Goal: Register for event/course

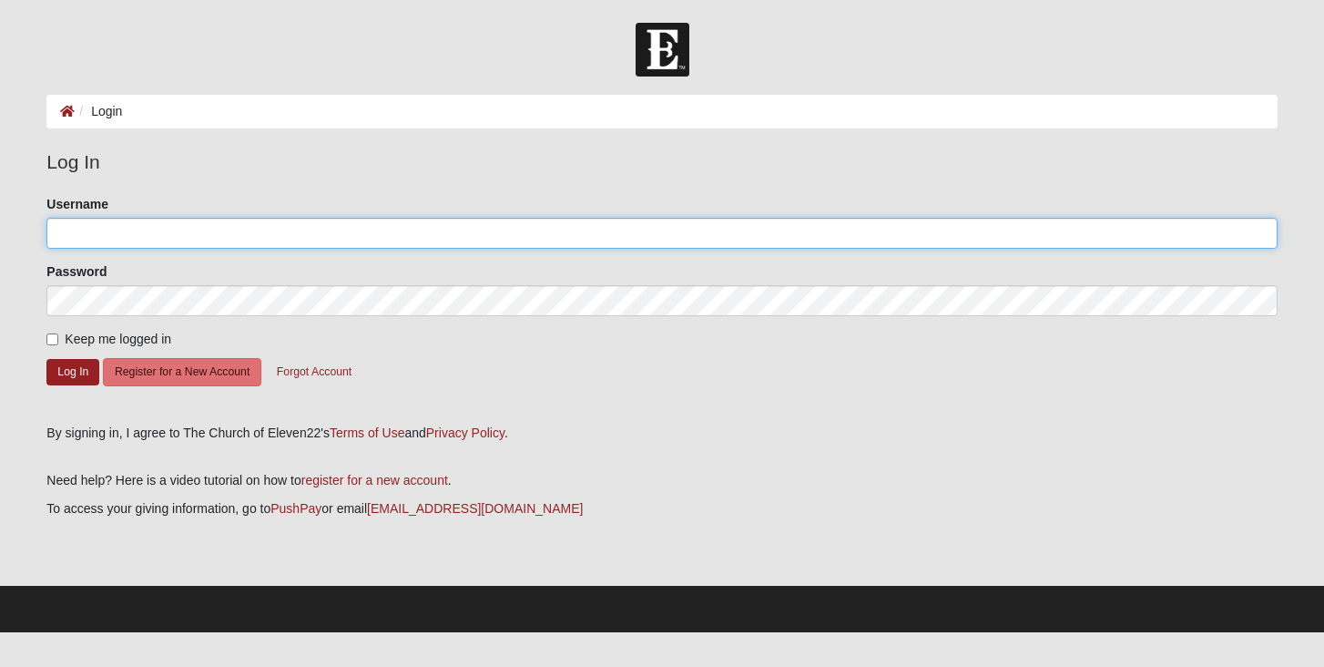
type input "j.merritt"
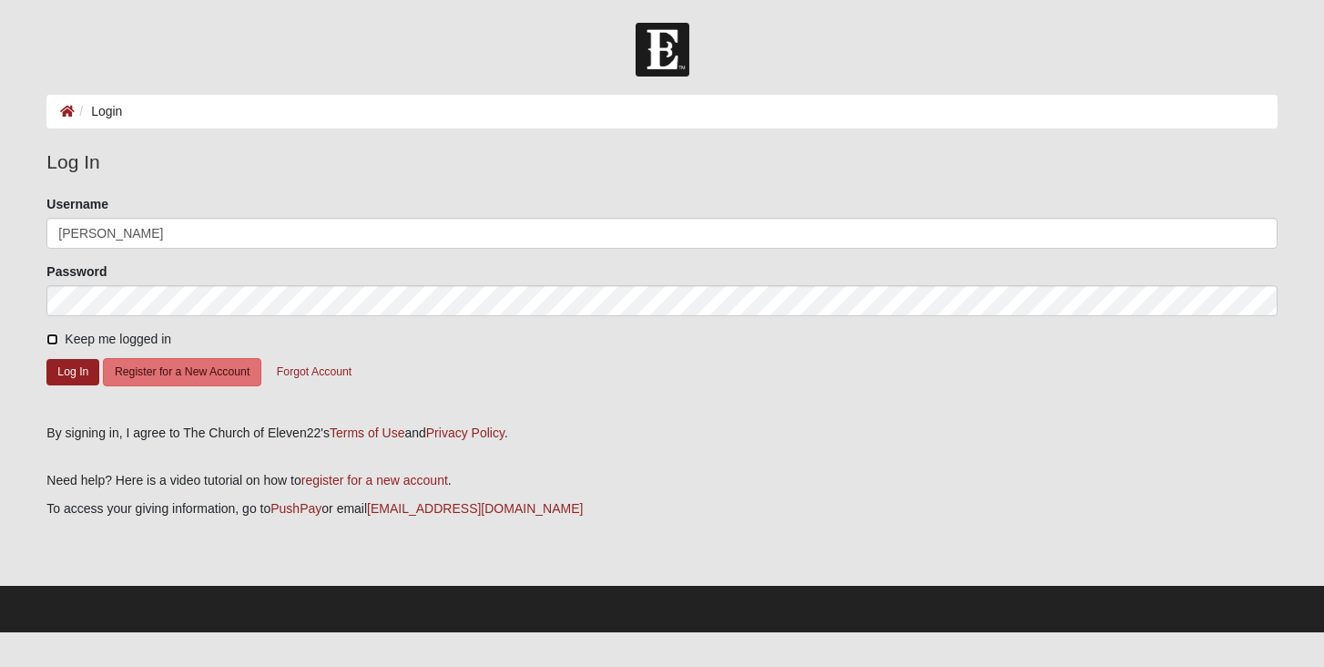
click at [50, 338] on input "Keep me logged in" at bounding box center [52, 339] width 12 height 12
checkbox input "true"
click at [69, 368] on button "Log In" at bounding box center [72, 372] width 53 height 26
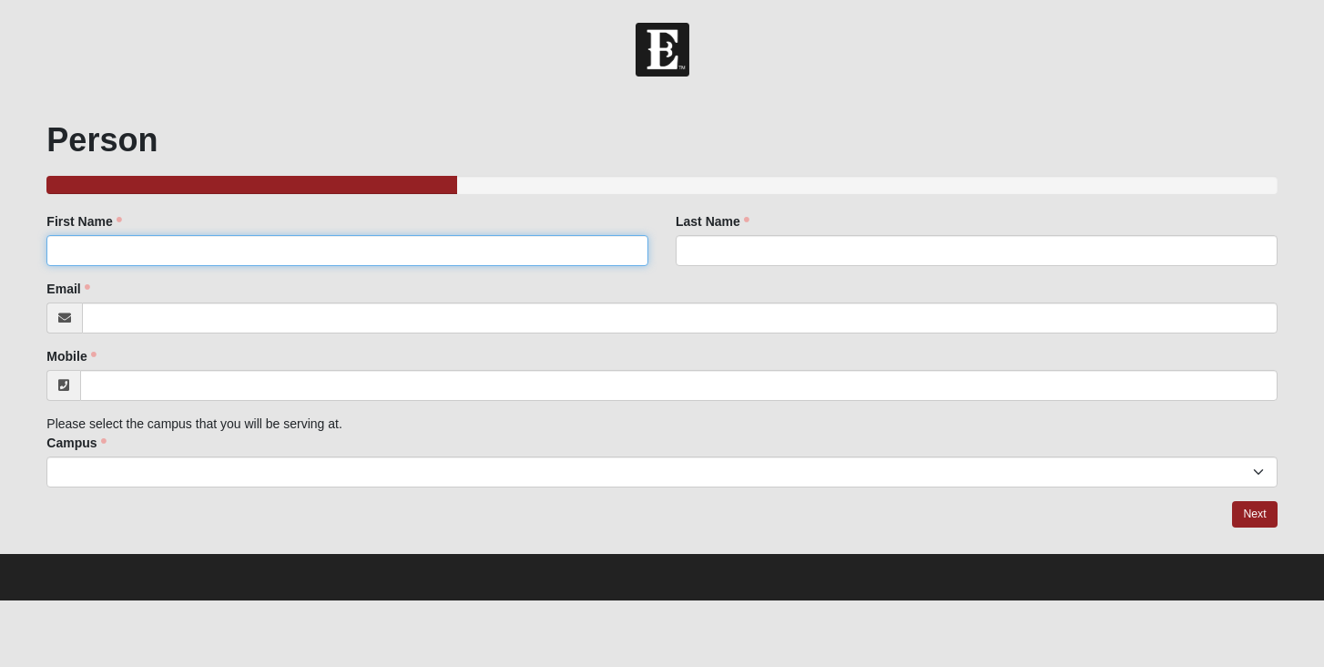
click at [448, 241] on input "First Name" at bounding box center [347, 250] width 602 height 31
type input "[PERSON_NAME]"
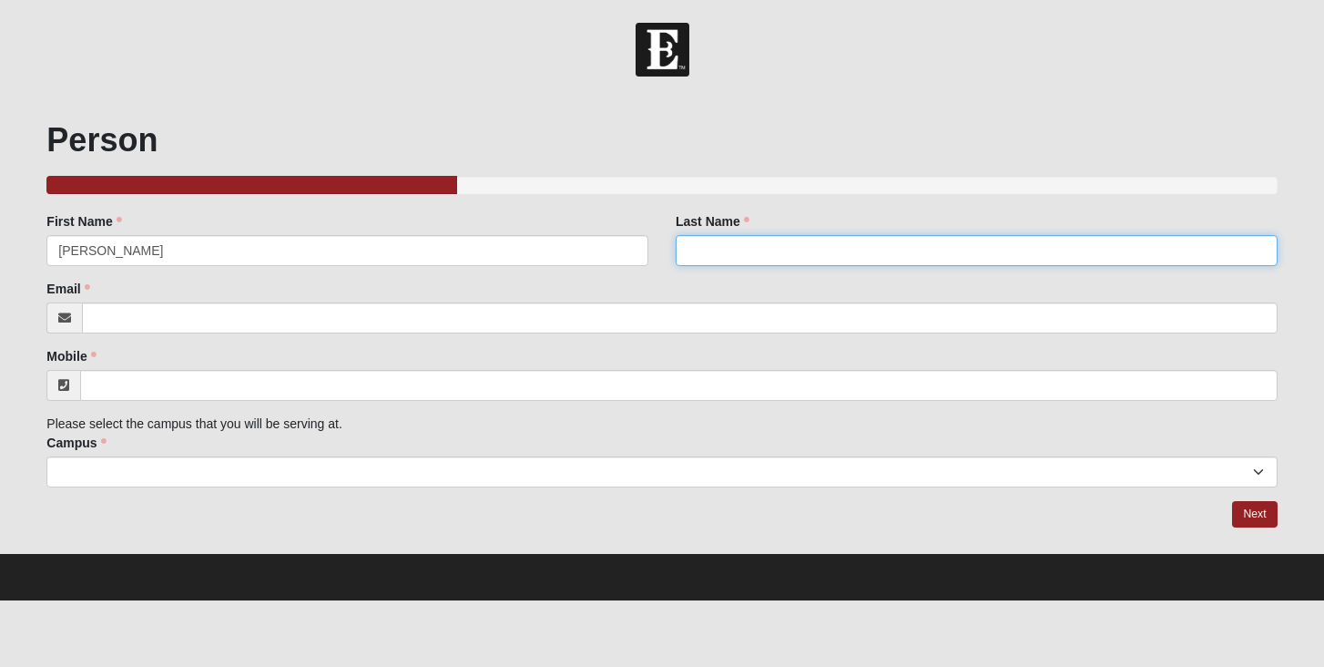
type input "[PERSON_NAME]"
type input "[EMAIL_ADDRESS][PERSON_NAME][DOMAIN_NAME]"
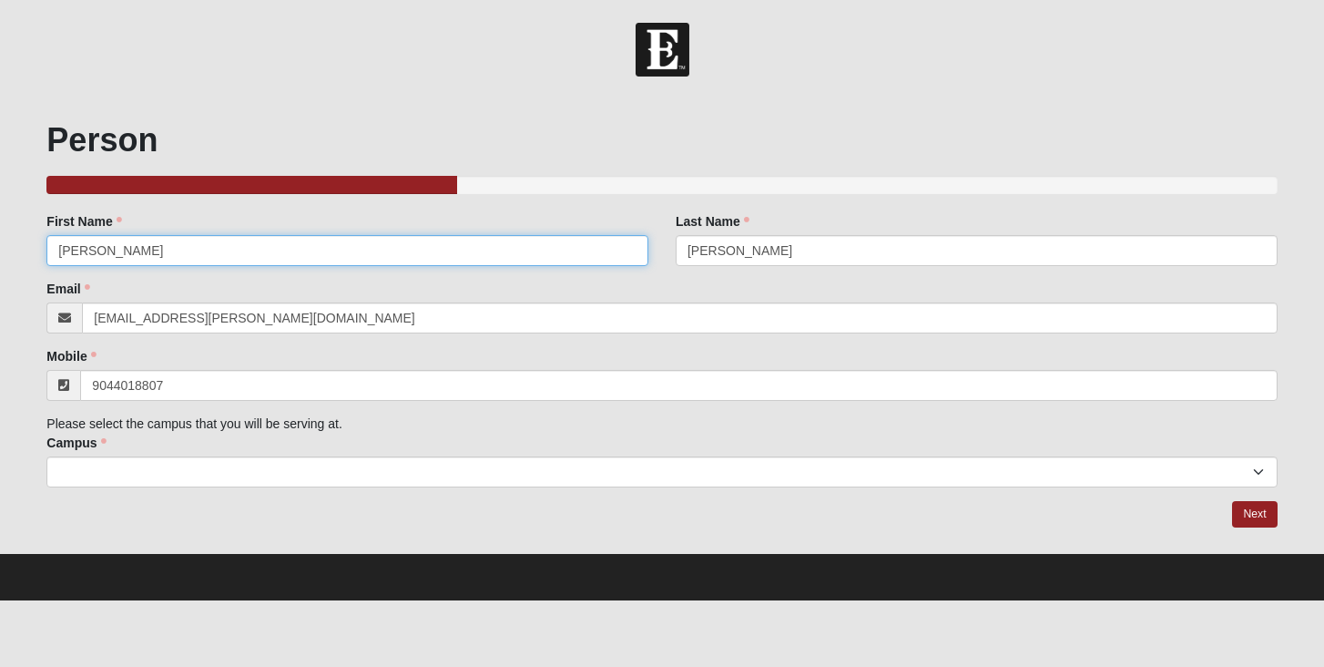
type input "[PHONE_NUMBER]"
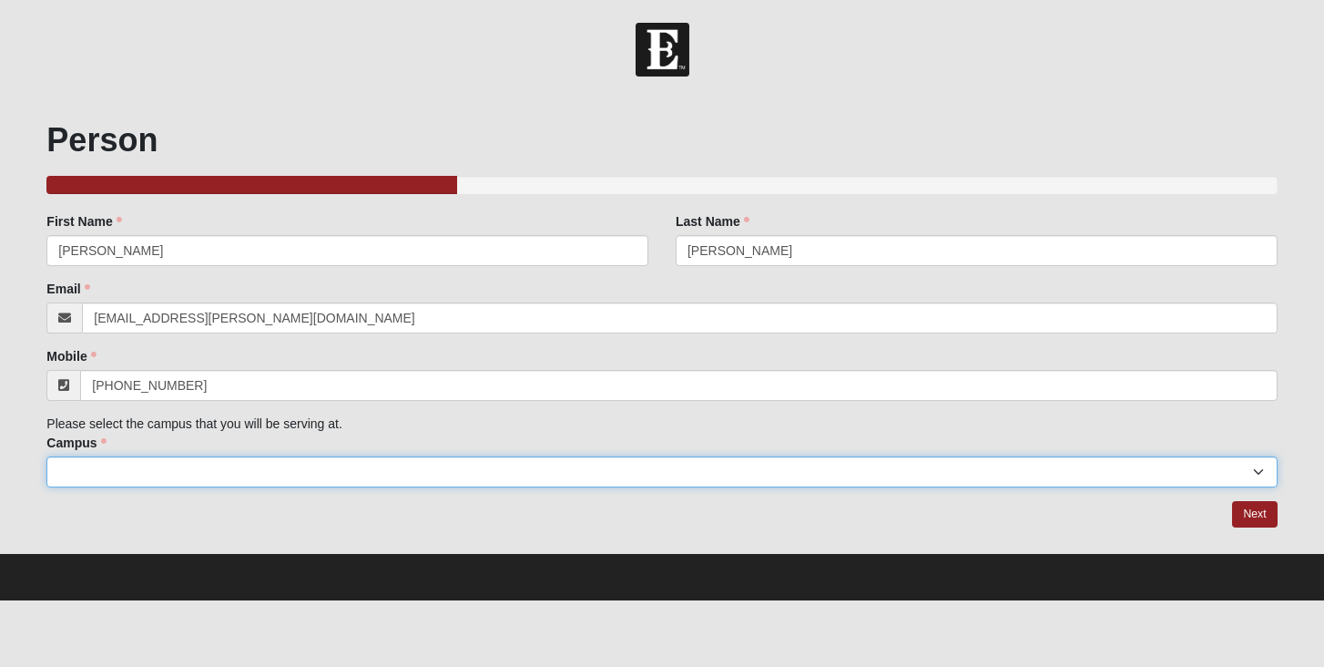
click at [189, 477] on select "Arlington Baymeadows Eleven22 Online [PERSON_NAME][GEOGRAPHIC_DATA] Jesup [GEOG…" at bounding box center [661, 471] width 1231 height 31
select select "4"
click at [46, 456] on select "Arlington Baymeadows Eleven22 Online [PERSON_NAME][GEOGRAPHIC_DATA] Jesup [GEOG…" at bounding box center [661, 471] width 1231 height 31
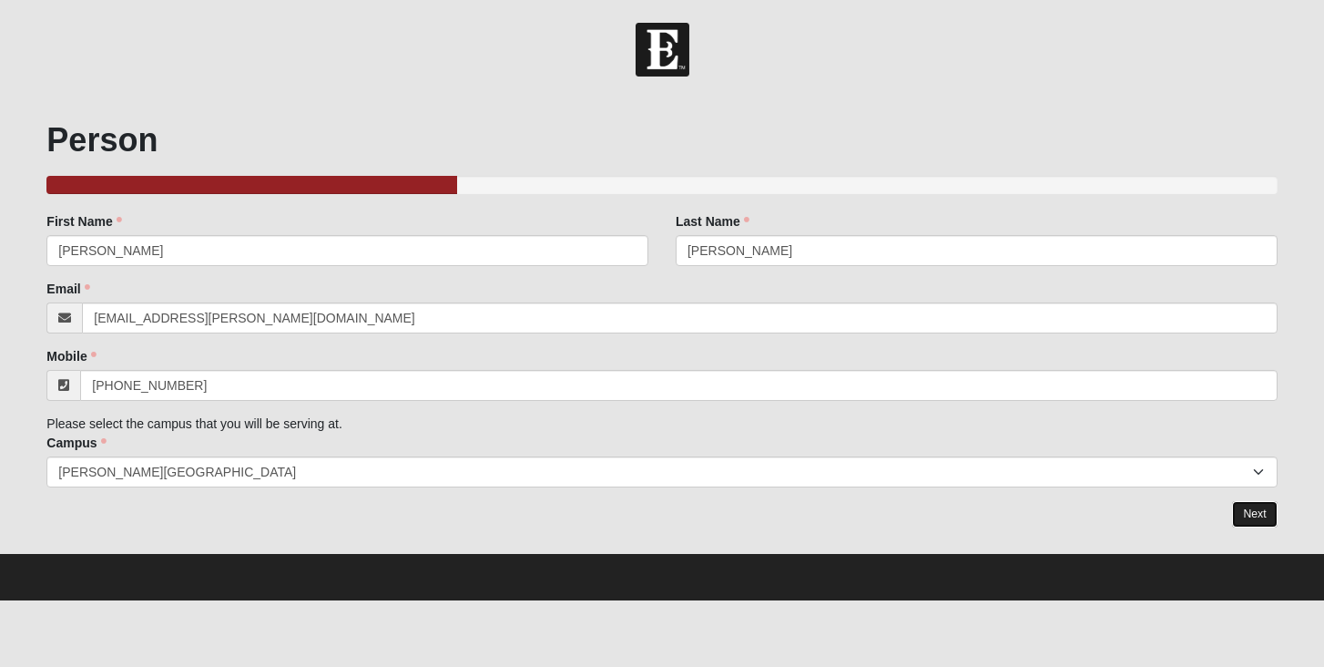
click at [1245, 515] on link "Next" at bounding box center [1254, 514] width 45 height 26
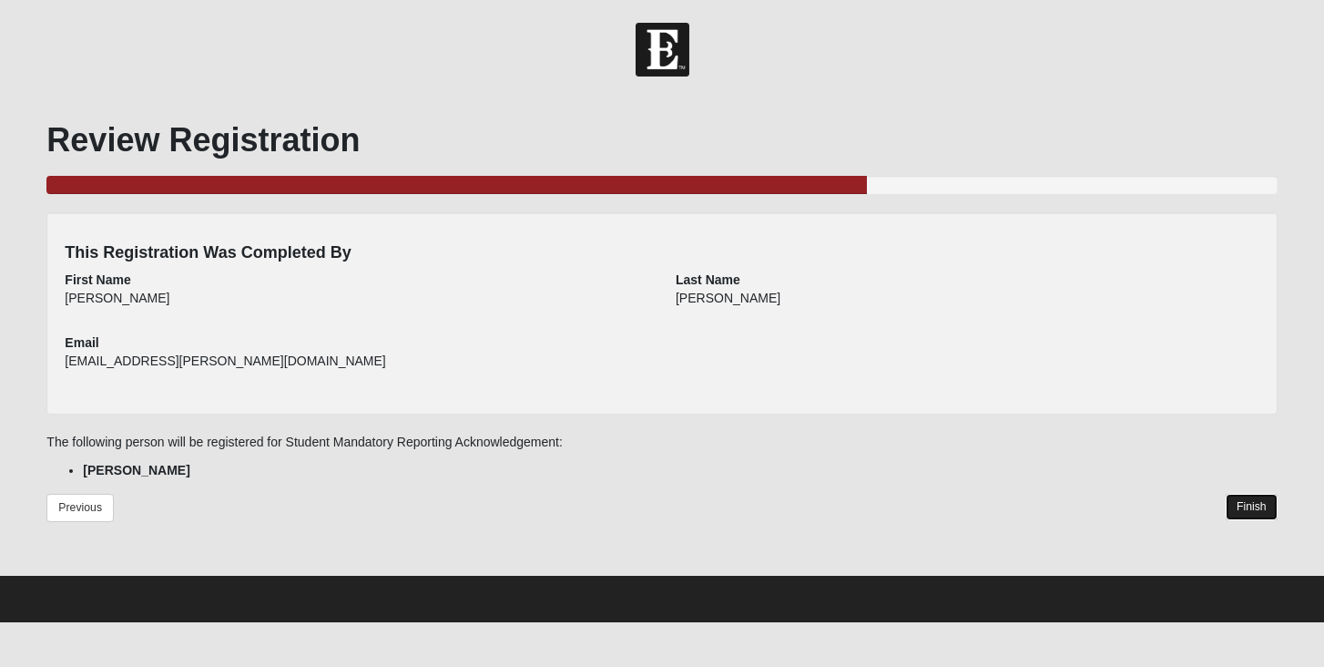
click at [1257, 506] on link "Finish" at bounding box center [1252, 507] width 52 height 26
